Goal: Find specific page/section

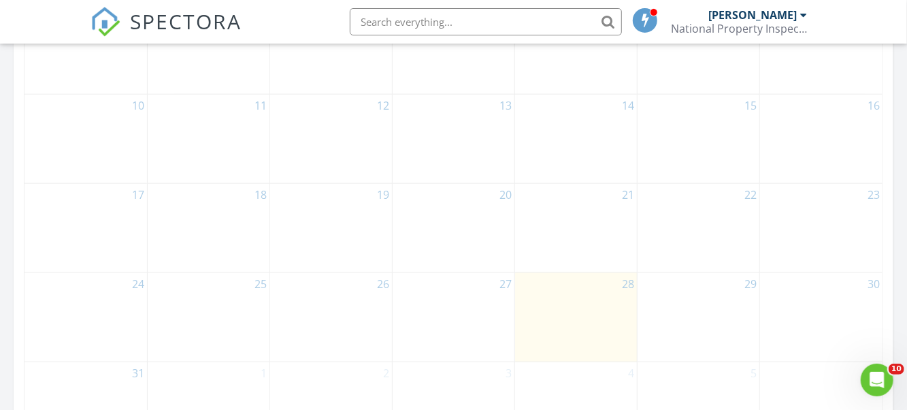
scroll to position [817, 0]
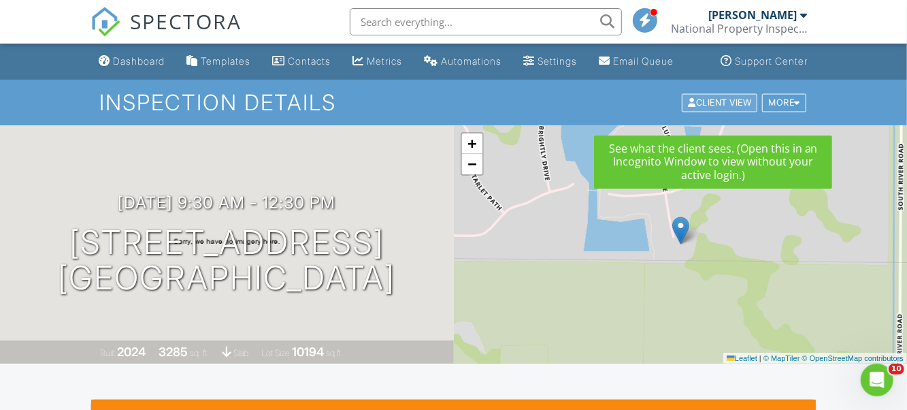
click at [700, 112] on div "Client View" at bounding box center [720, 102] width 76 height 18
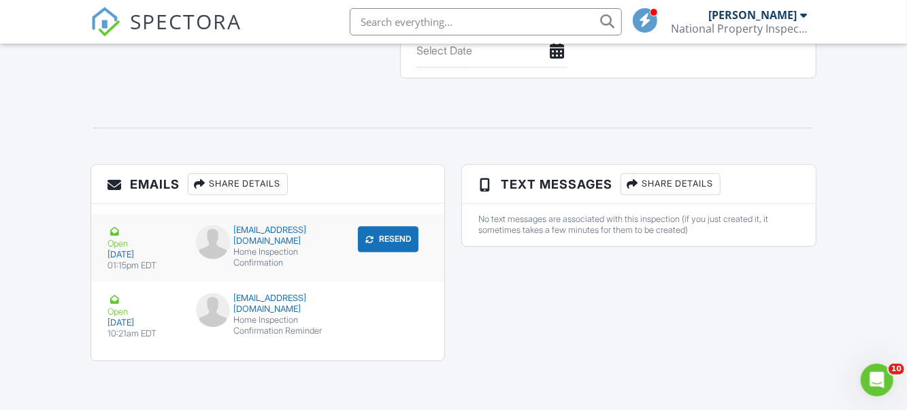
scroll to position [1755, 0]
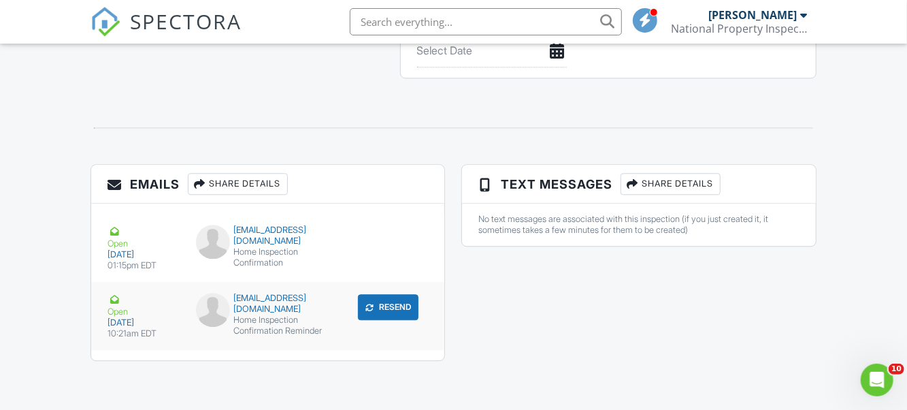
click at [231, 314] on div "[EMAIL_ADDRESS][DOMAIN_NAME]" at bounding box center [268, 304] width 144 height 22
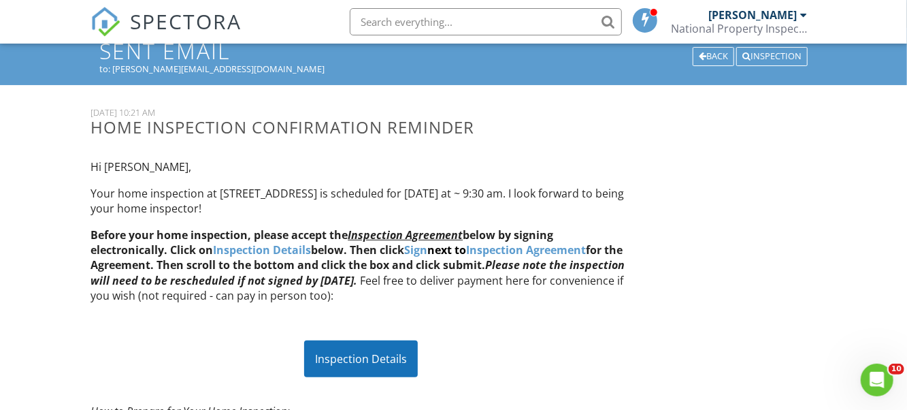
scroll to position [68, 0]
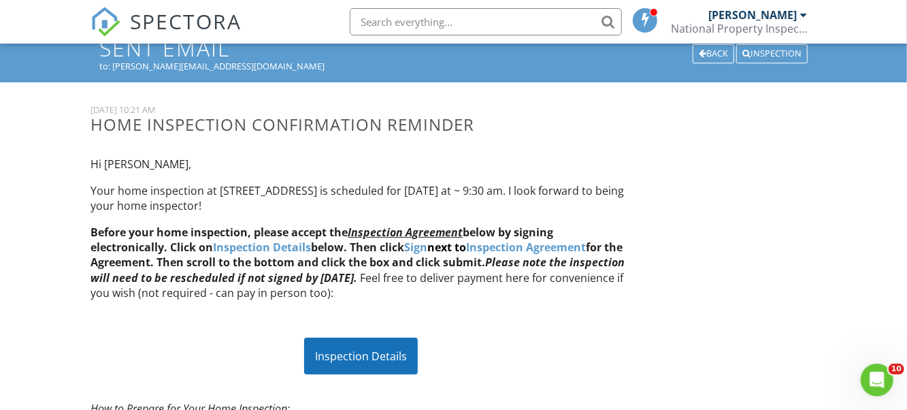
click at [366, 338] on div "Inspection Details" at bounding box center [361, 356] width 114 height 37
